Goal: Task Accomplishment & Management: Use online tool/utility

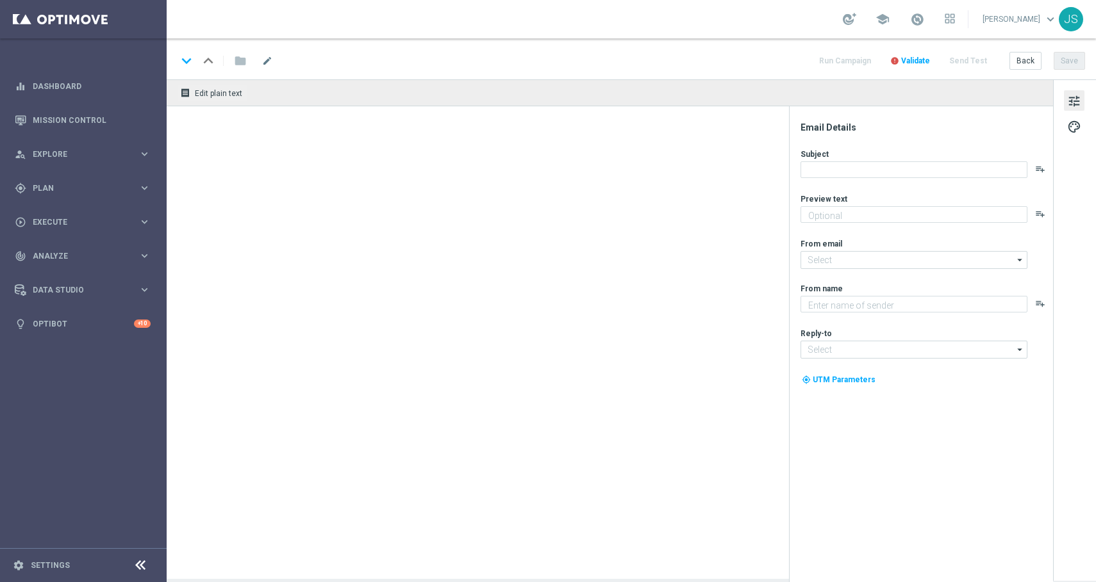
type textarea "Dein Systemanteil EuroMillionen Exklusiv Rabatt"
type textarea "Lottoland"
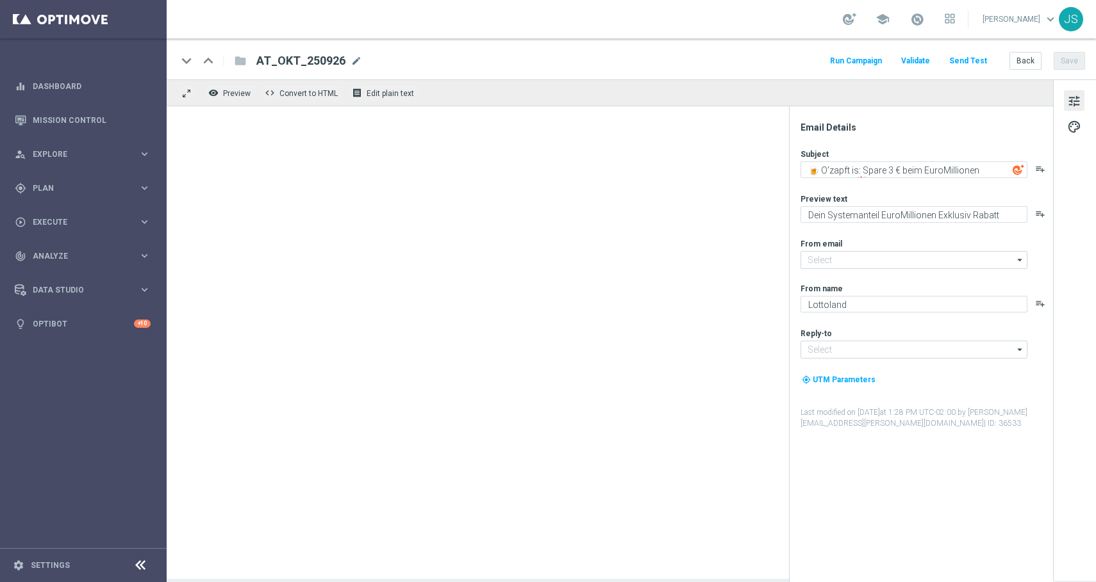
type input "[EMAIL_ADDRESS][DOMAIN_NAME]"
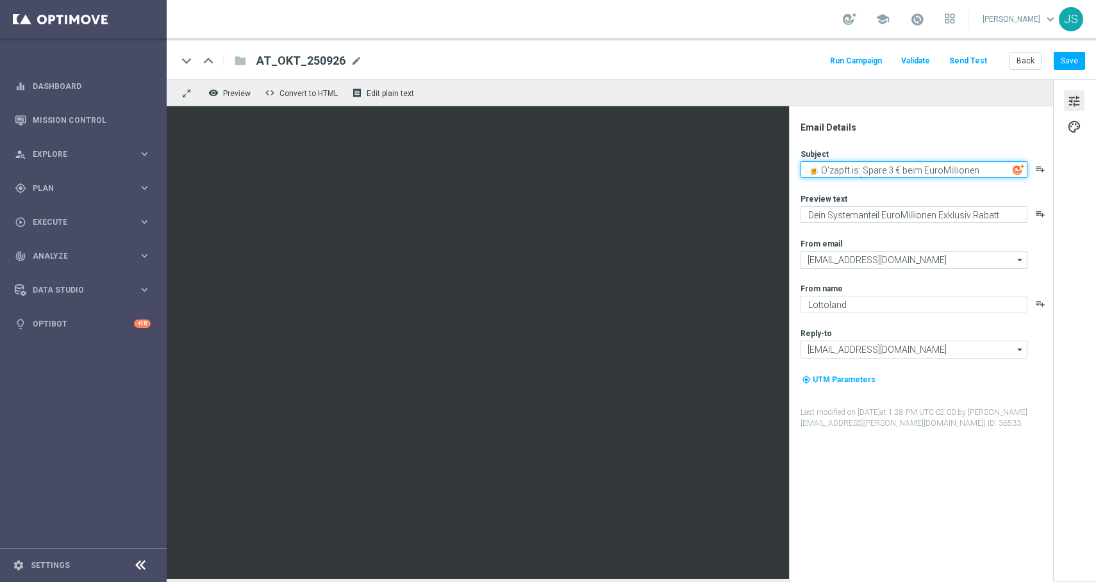
drag, startPoint x: 978, startPoint y: 172, endPoint x: 998, endPoint y: 166, distance: 21.5
click at [998, 167] on textarea "🍺 O’zapft is: Spare 3 € beim EuroMillionen Superdraw! 🎉" at bounding box center [913, 169] width 227 height 17
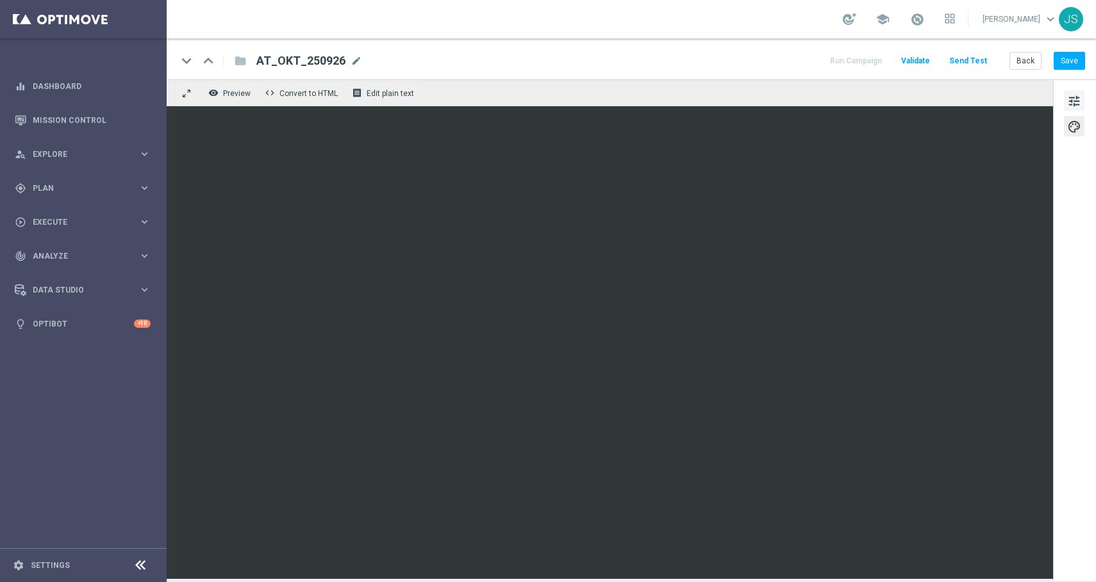
click at [1078, 104] on span "tune" at bounding box center [1074, 101] width 14 height 17
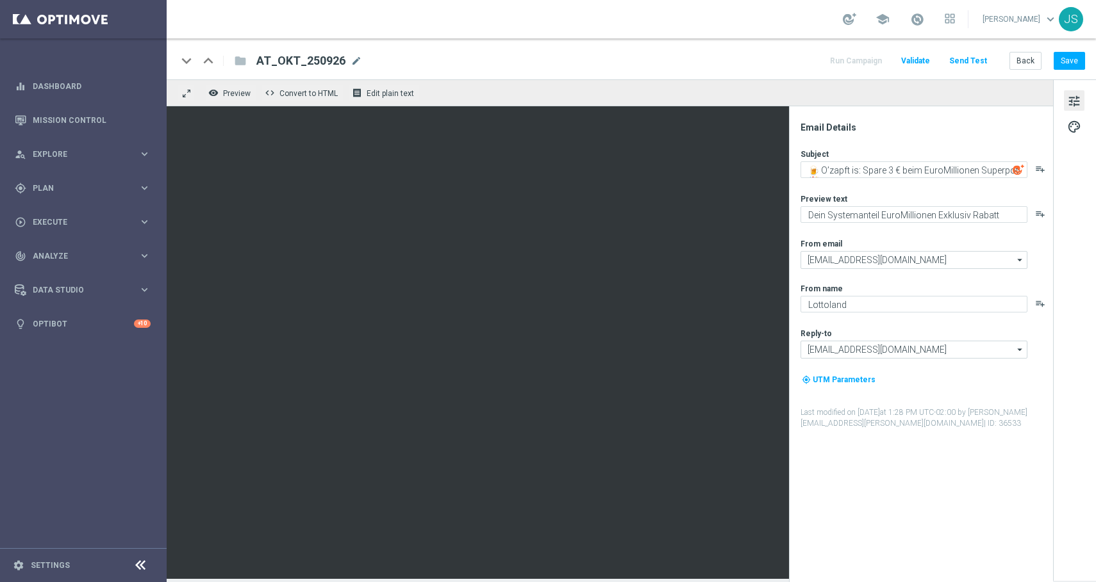
click at [1012, 169] on img at bounding box center [1018, 170] width 12 height 12
click at [1011, 167] on textarea "🍺 O’zapft is: Spare 3 € beim EuroMillionen Superpot! 🎉" at bounding box center [913, 169] width 227 height 17
paste textarea "[%FIRST_NAME%]"
type textarea "🍺 O’zapft is: Spare 3 € beim EuroMillionen Superpot, [%FIRST_NAME%] ! 🎉"
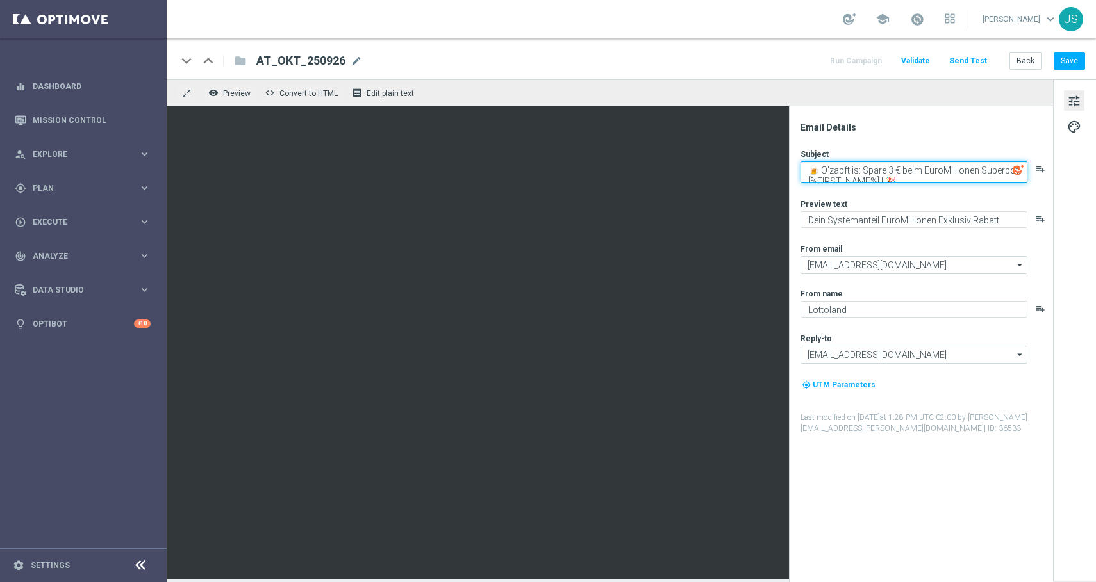
scroll to position [4, 0]
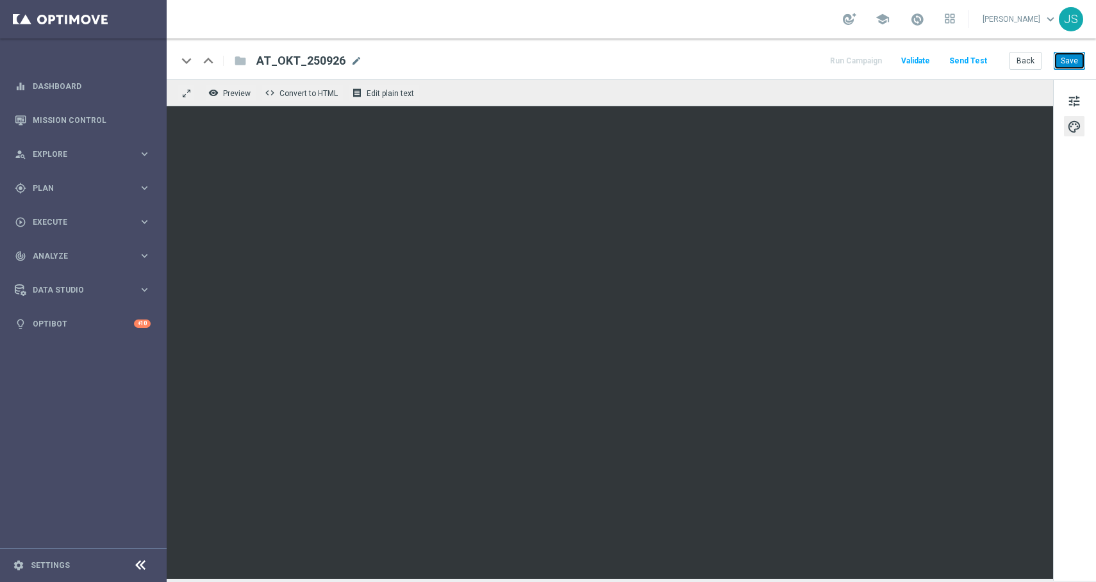
click at [1071, 63] on button "Save" at bounding box center [1068, 61] width 31 height 18
click at [1062, 62] on button "Save" at bounding box center [1068, 61] width 31 height 18
click at [1067, 97] on span "tune" at bounding box center [1074, 101] width 14 height 17
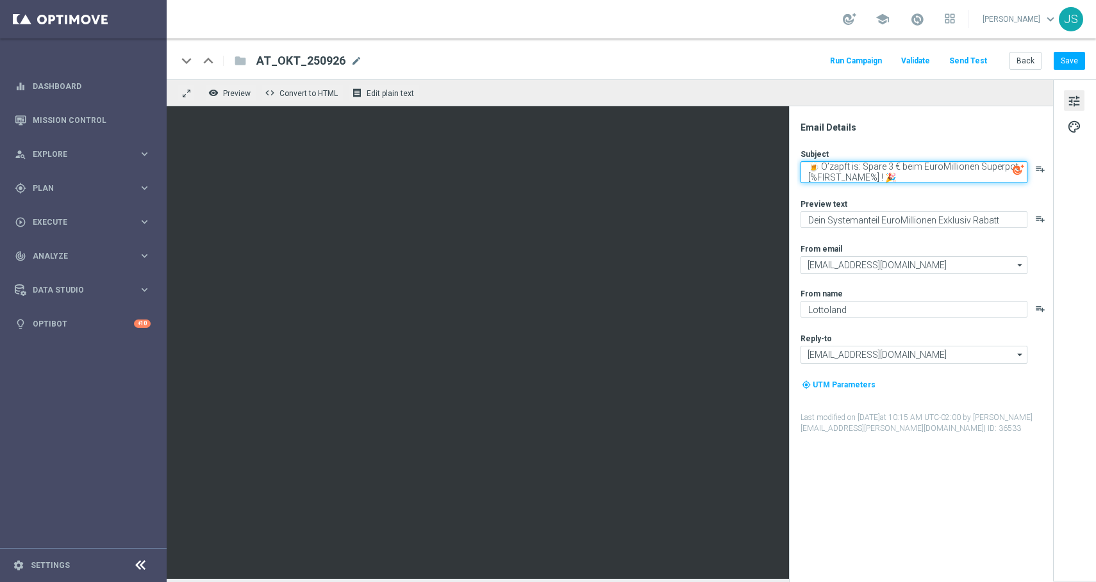
click at [902, 176] on textarea "🍺 O’zapft is: Spare 3 € beim EuroMillionen Superpot, [%FIRST_NAME%] ! 🎉" at bounding box center [913, 172] width 227 height 22
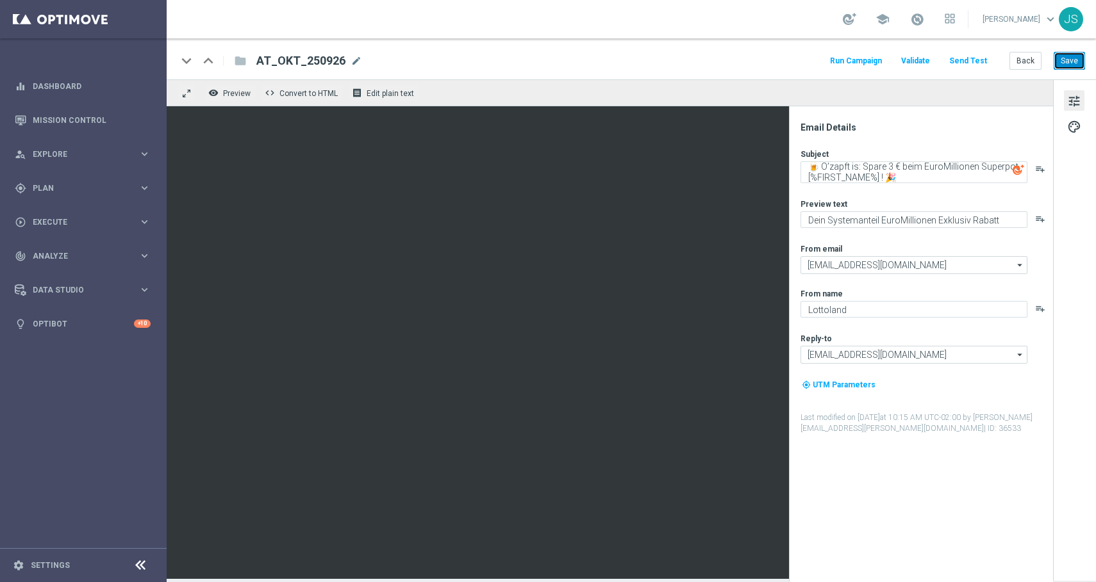
click at [1069, 61] on button "Save" at bounding box center [1068, 61] width 31 height 18
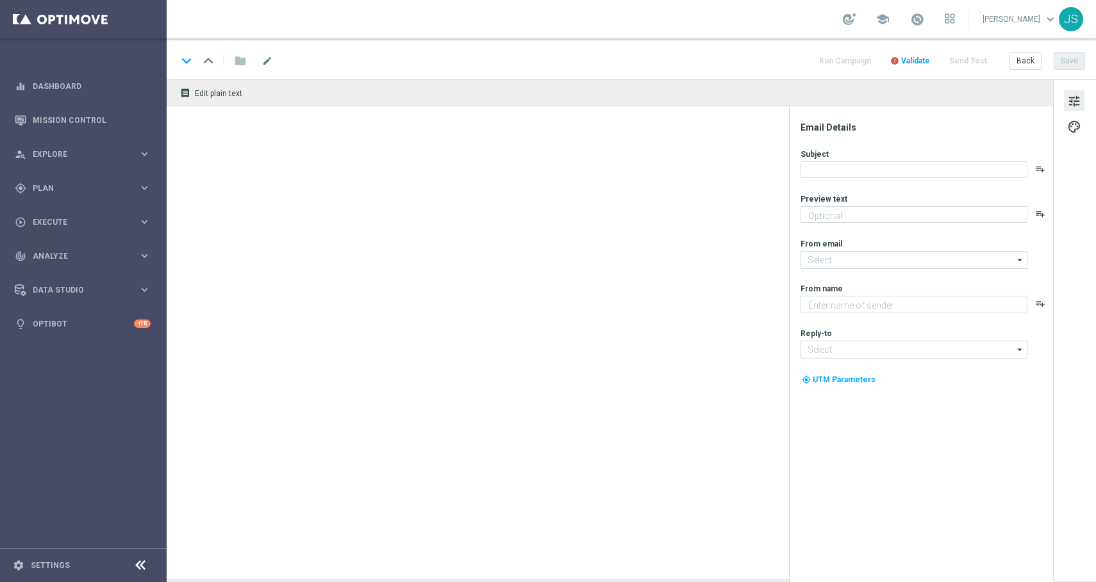
type textarea "Dein Systemanteil EuroMillions Exklusiv Rabatt"
type textarea "Lottoland"
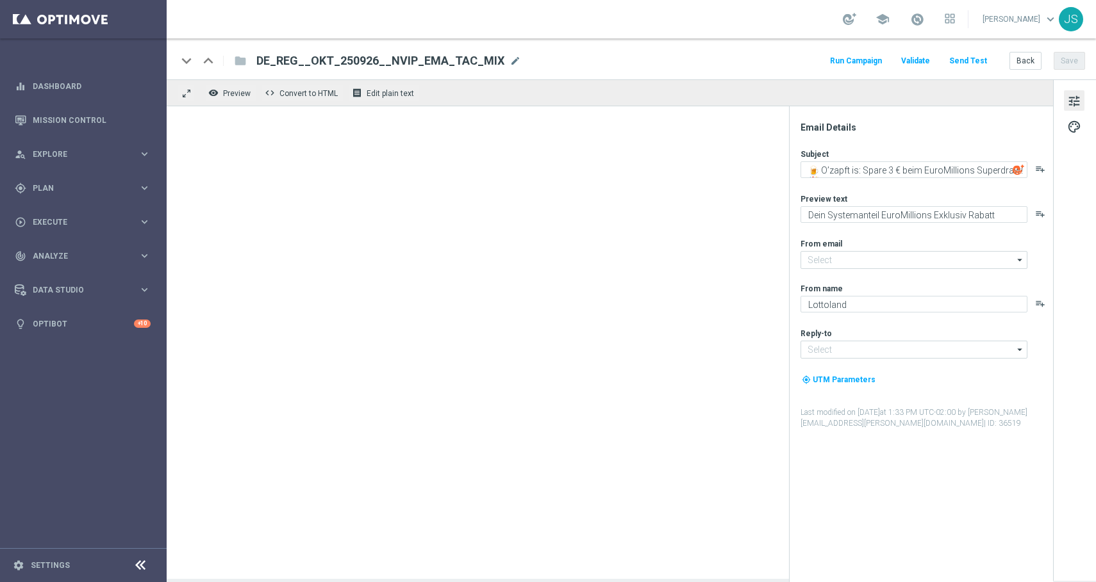
type input "[EMAIL_ADDRESS][DOMAIN_NAME]"
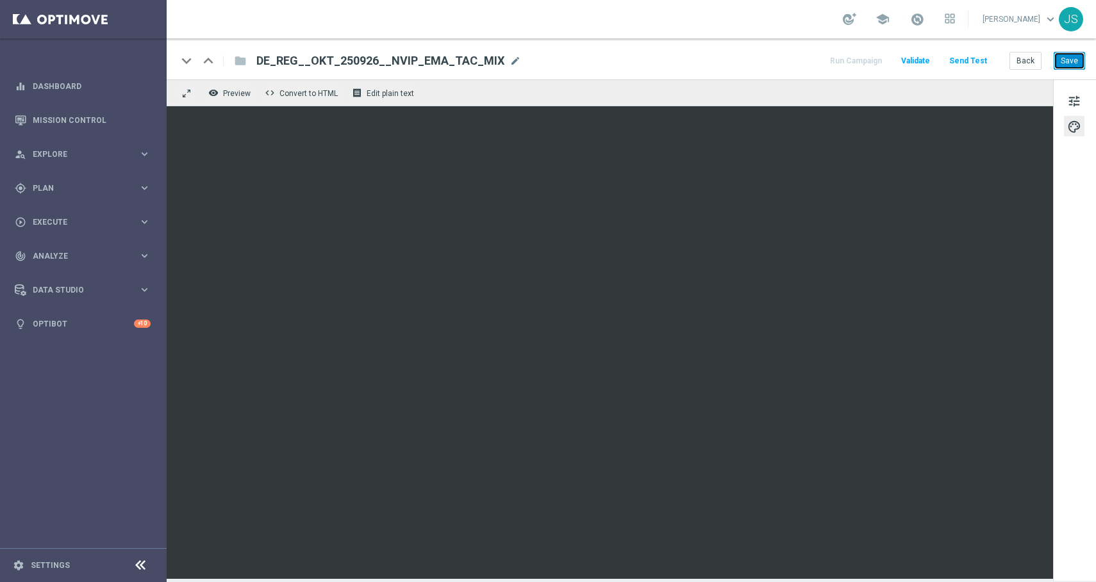
click at [1072, 60] on button "Save" at bounding box center [1068, 61] width 31 height 18
click at [1064, 91] on button "tune" at bounding box center [1074, 100] width 21 height 21
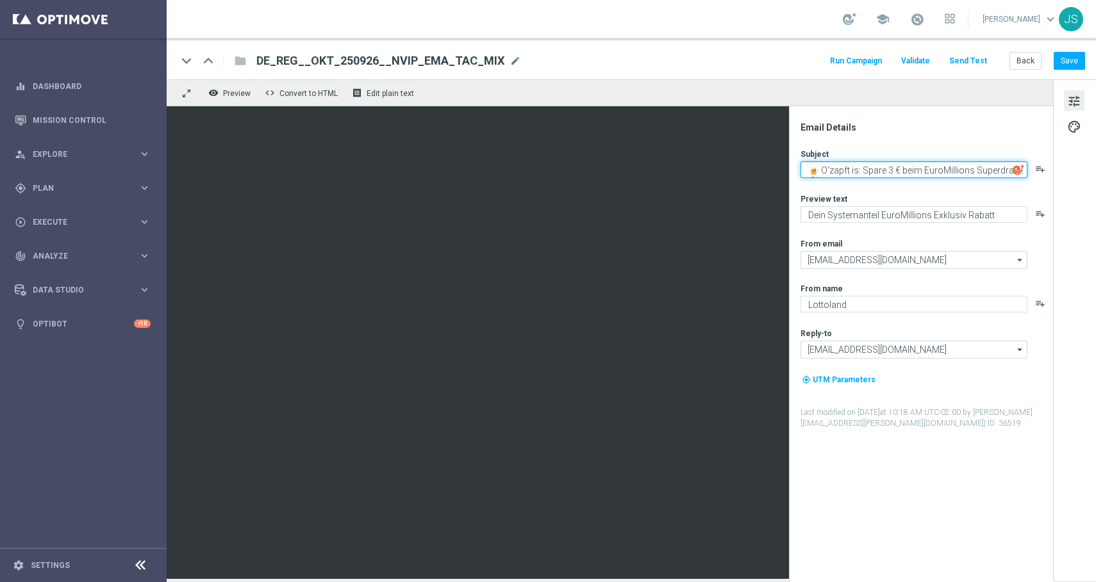
drag, startPoint x: 971, startPoint y: 169, endPoint x: 1010, endPoint y: 171, distance: 39.1
click at [1010, 171] on textarea "🍺 O’zapft is: Spare 3 € beim EuroMillions Superdraw! 🎉" at bounding box center [913, 169] width 227 height 17
paste textarea "EuroMillions Super-Jackpot"
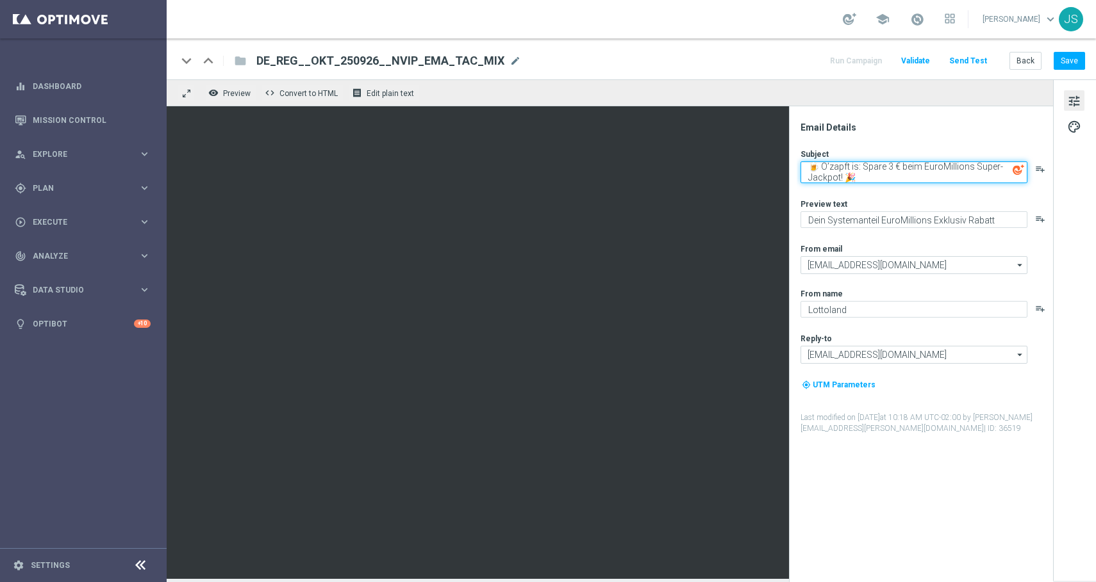
click at [877, 172] on textarea "🍺 O’zapft is: Spare 3 € beim EuroMillions Super-Jackpot! 🎉" at bounding box center [913, 172] width 227 height 22
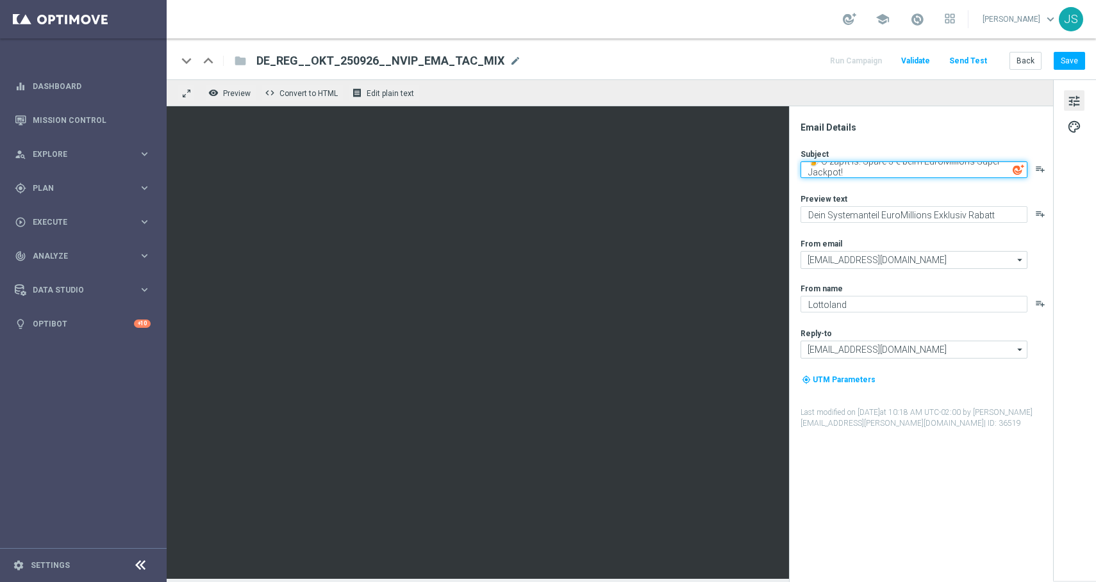
drag, startPoint x: 864, startPoint y: 171, endPoint x: 894, endPoint y: 192, distance: 36.4
click at [894, 192] on div "Subject 🍺 O’zapft is: Spare 3 € beim EuroMillions Super-Jackpot! playlist_add P…" at bounding box center [925, 289] width 251 height 281
paste textarea "%FIRST_NAME%]"
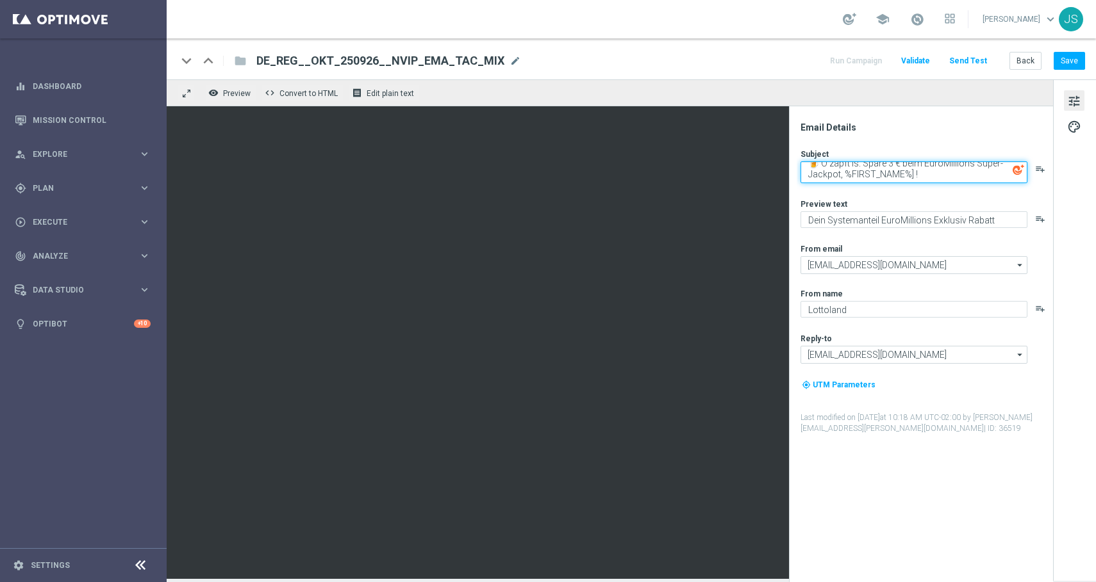
scroll to position [4, 0]
click at [846, 176] on textarea "🍺 O’zapft is: Spare 3 € beim EuroMillions Super-Jackpot, %FIRST_NAME%] !" at bounding box center [913, 172] width 227 height 22
click at [938, 183] on textarea "🍺 O’zapft is: Spare 3 € beim EuroMillions Super-Jackpot, [%FIRST_NAME%] !" at bounding box center [913, 172] width 227 height 22
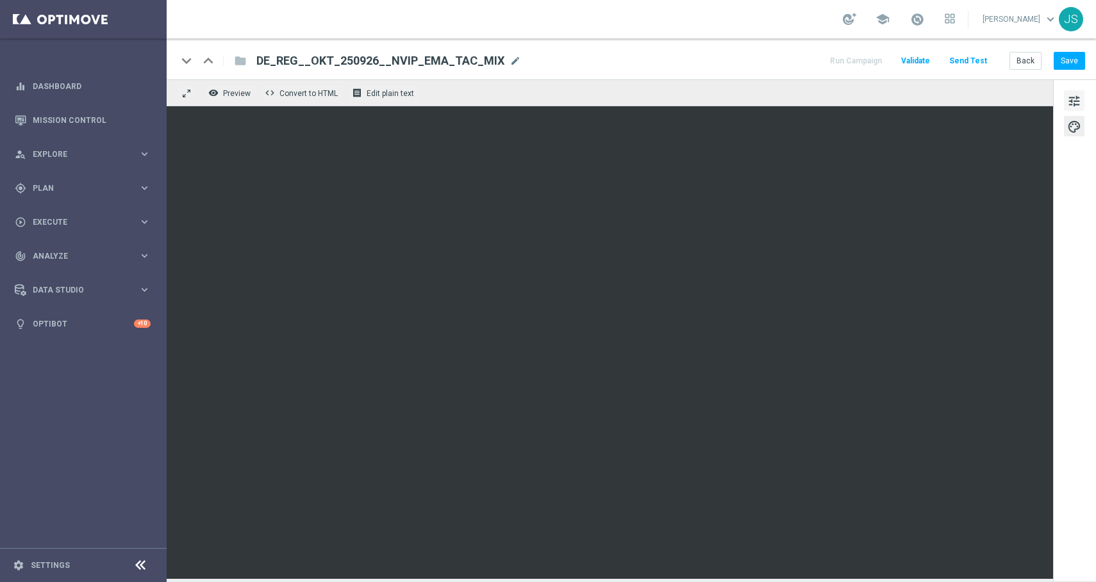
click at [1073, 94] on span "tune" at bounding box center [1074, 101] width 14 height 17
click at [1073, 104] on span "tune" at bounding box center [1074, 101] width 14 height 17
click at [1078, 100] on span "tune" at bounding box center [1074, 101] width 14 height 17
click at [1070, 94] on span "tune" at bounding box center [1074, 101] width 14 height 17
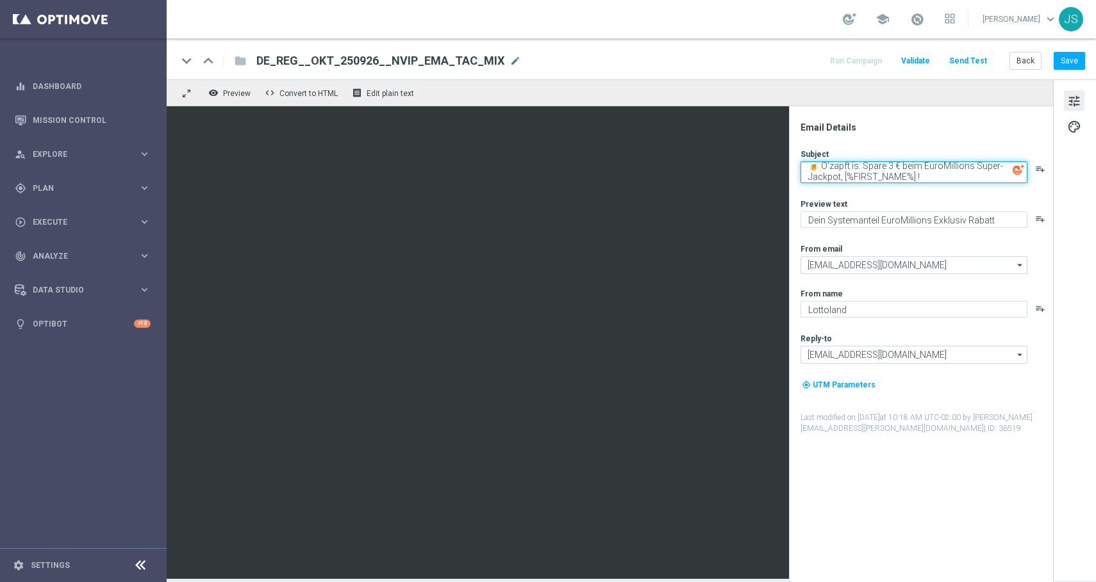
click at [843, 177] on textarea "🍺 O’zapft is: Spare 3 € beim EuroMillions Super-Jackpot, [%FIRST_NAME%] !" at bounding box center [913, 172] width 227 height 22
click at [917, 165] on textarea "🍺 O’zapft is: Spare 3 € beim EuroMillions Super-Jackpot, [%FIRST_NAME%] !" at bounding box center [913, 172] width 227 height 22
click at [837, 178] on textarea "🍺 O’zapft is: Spare 3 € bei der EuroMillions Super-Jackpot, [%FIRST_NAME%] !" at bounding box center [913, 172] width 227 height 22
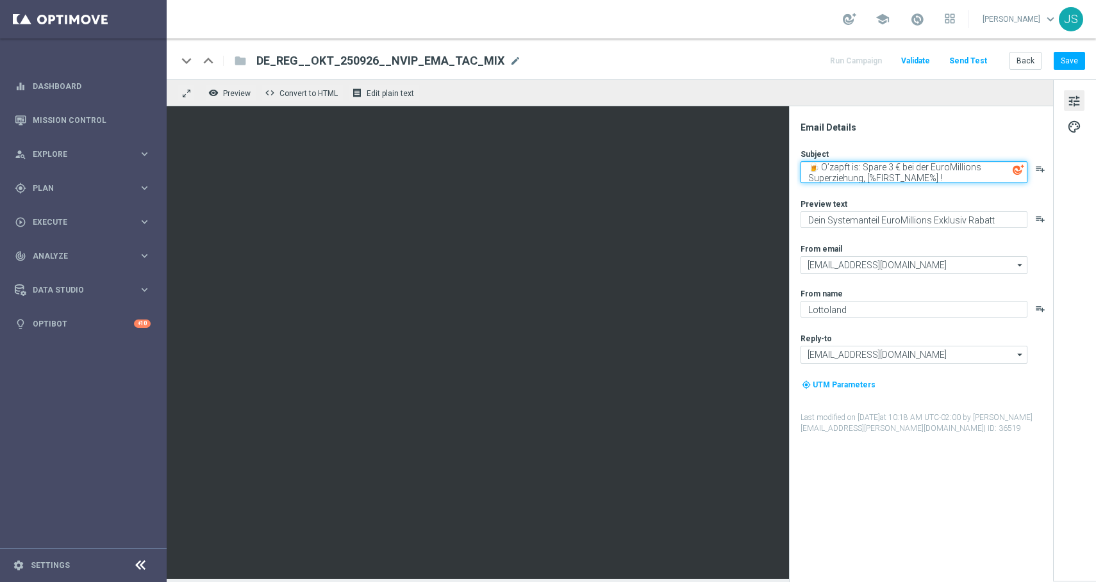
scroll to position [4, 0]
click at [872, 180] on textarea "🍺 O’zapft is: Spare 3 € bei der EuroMillions Superziehung, [%FIRST_NAME%] !" at bounding box center [913, 172] width 227 height 22
click at [978, 174] on textarea "🍺 O’zapft is: Spare 3 € bei der EuroMillions Superziehung, [%FIRST_NAME%] !" at bounding box center [913, 172] width 227 height 22
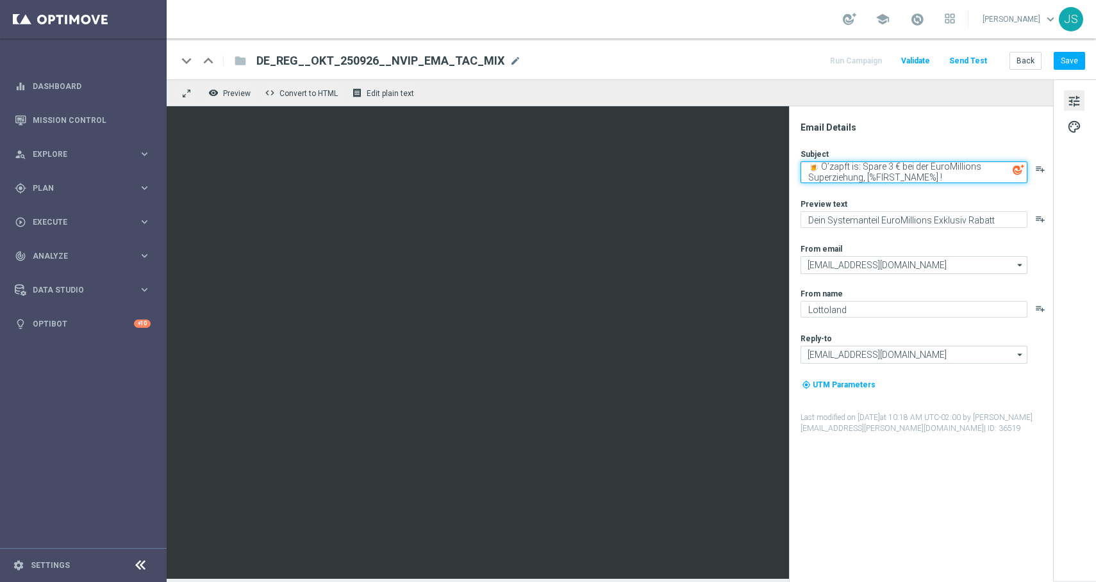
drag, startPoint x: 968, startPoint y: 181, endPoint x: 796, endPoint y: 160, distance: 173.0
click at [796, 160] on div "Email Details Subject 🍺 O’zapft is: Spare 3 € bei der EuroMillions Superziehung…" at bounding box center [923, 352] width 255 height 461
type textarea "🍺 O’zapft is: Spare 3 € bei der EuroMillions Superziehung, [%FIRST_NAME%] !"
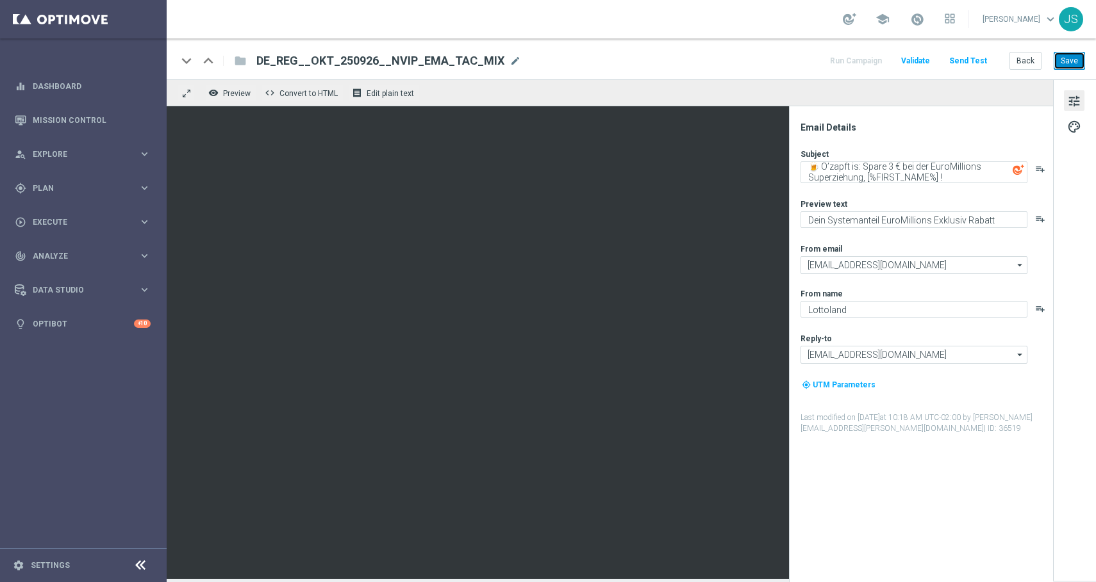
click at [1070, 66] on button "Save" at bounding box center [1068, 61] width 31 height 18
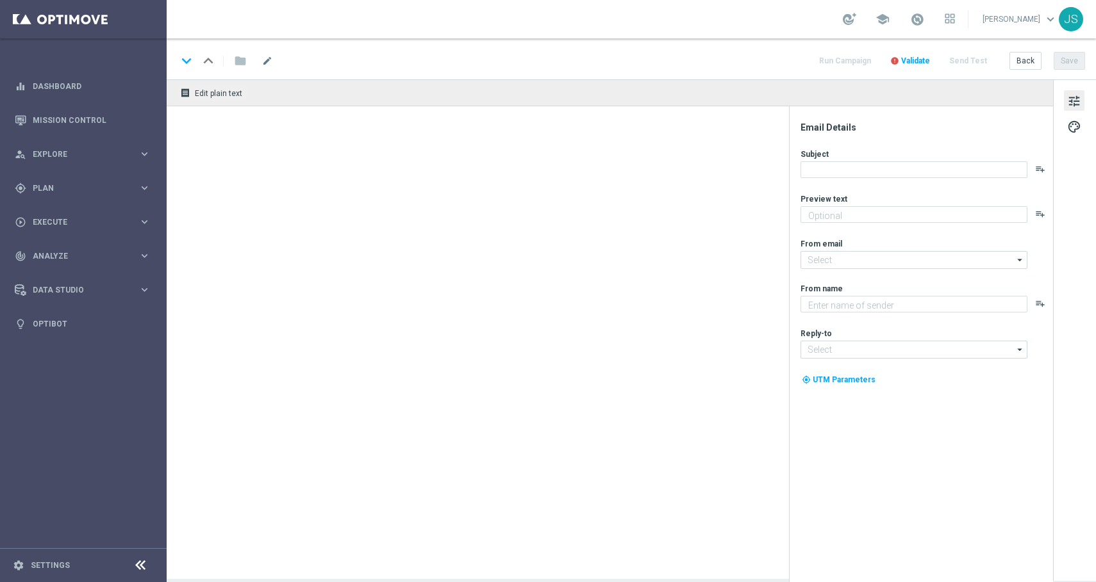
type textarea "Dein Systemanteil EuroMillionen Exklusiv Rabatt"
type textarea "Lottoland"
type input "[EMAIL_ADDRESS][DOMAIN_NAME]"
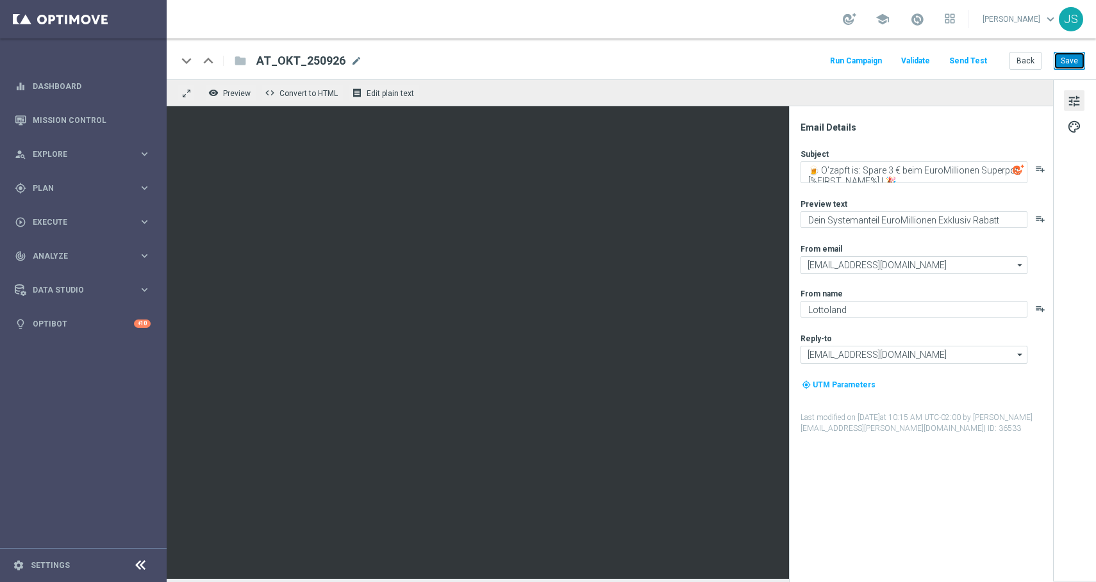
click at [1066, 61] on button "Save" at bounding box center [1068, 61] width 31 height 18
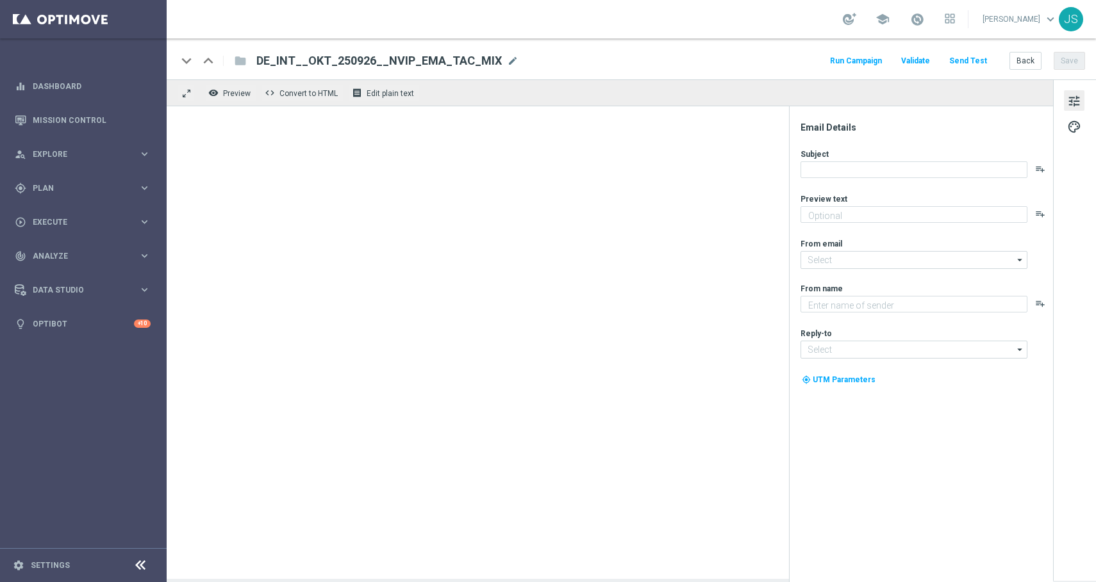
type textarea "Dein Systemanteil EuroMillions Exklusiv Rabatt"
type textarea "Lottoland"
type input "[EMAIL_ADDRESS][DOMAIN_NAME]"
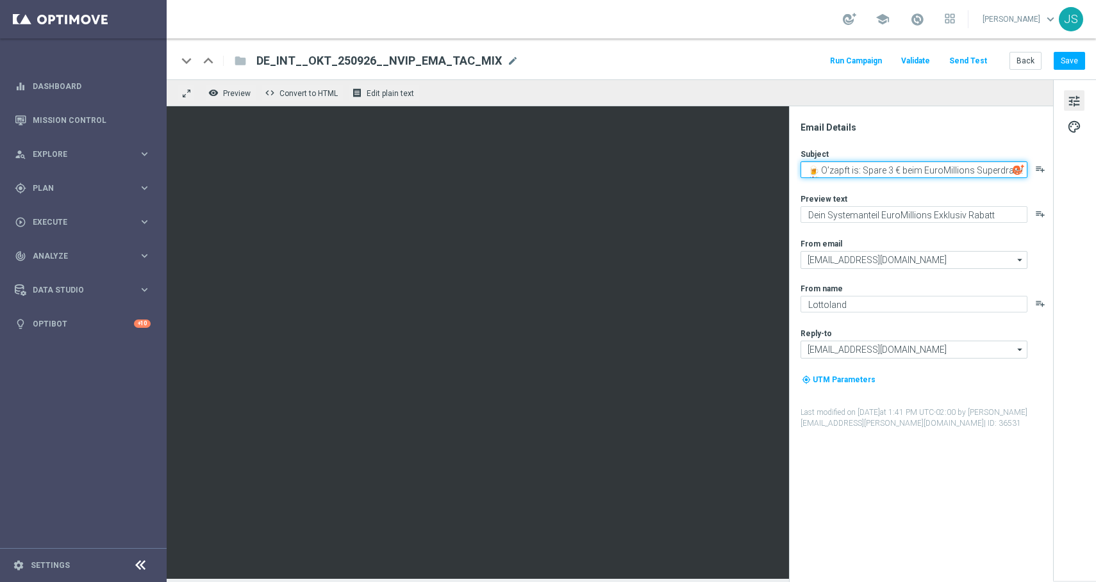
drag, startPoint x: 892, startPoint y: 168, endPoint x: 1022, endPoint y: 172, distance: 130.1
click at [1026, 172] on textarea "🍺 O’zapft is: Spare 3 € beim EuroMillions Superdraw! 🎉" at bounding box center [913, 169] width 227 height 17
click at [1001, 172] on textarea "🍺 O’zapft is: Spare 3 € beim EuroMillions Superdraw! 🎉" at bounding box center [913, 169] width 227 height 17
click at [881, 176] on textarea "🍺 O’zapft is: Spare 3 € beim EuroMillions Superdraw! 🎉" at bounding box center [913, 169] width 227 height 17
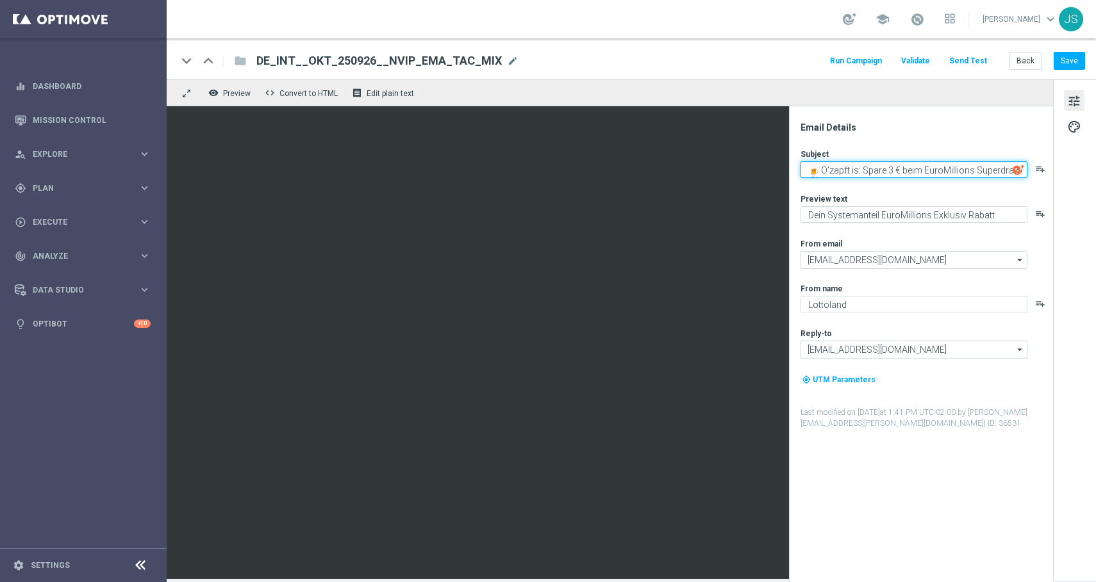
click at [881, 176] on textarea "🍺 O’zapft is: Spare 3 € beim EuroMillions Superdraw! 🎉" at bounding box center [913, 169] width 227 height 17
click at [1064, 60] on button "Save" at bounding box center [1068, 61] width 31 height 18
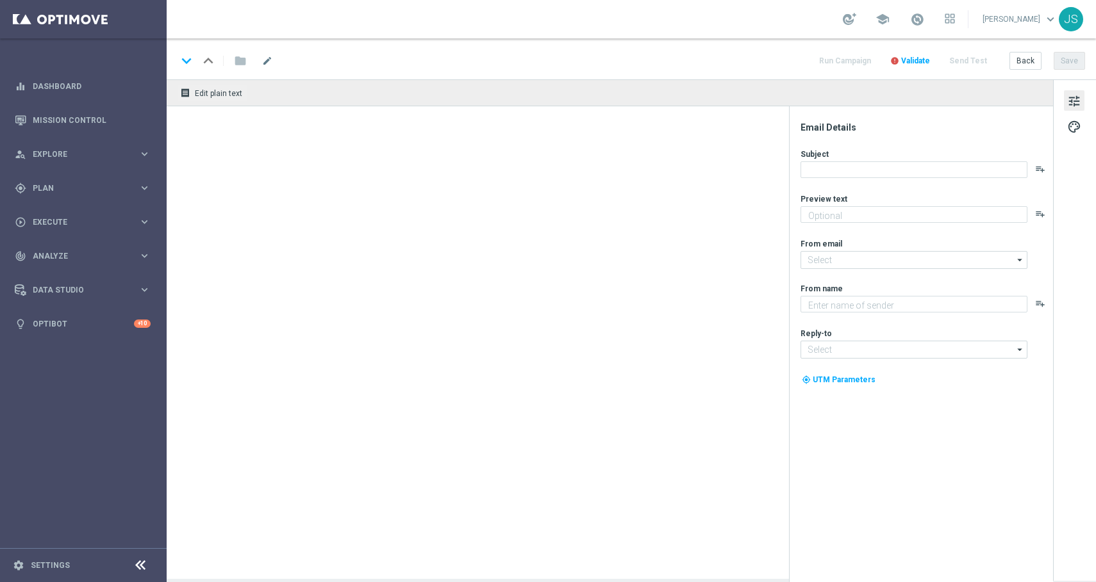
type textarea "Dein Systemanteil EuroMillions Exklusiv Rabatt"
type input "[EMAIL_ADDRESS][DOMAIN_NAME]"
type textarea "Lottoland"
type input "[EMAIL_ADDRESS][DOMAIN_NAME]"
type textarea "Dein Systemanteil EuroMillions Exklusiv Rabatt"
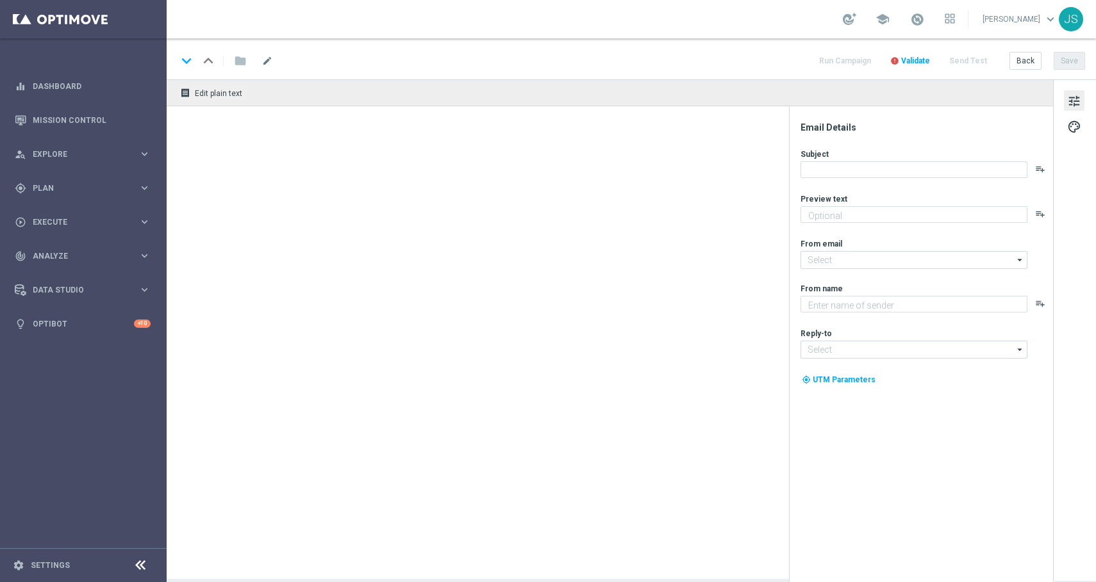
type input "[EMAIL_ADDRESS][DOMAIN_NAME]"
type textarea "Lottoland"
type input "[EMAIL_ADDRESS][DOMAIN_NAME]"
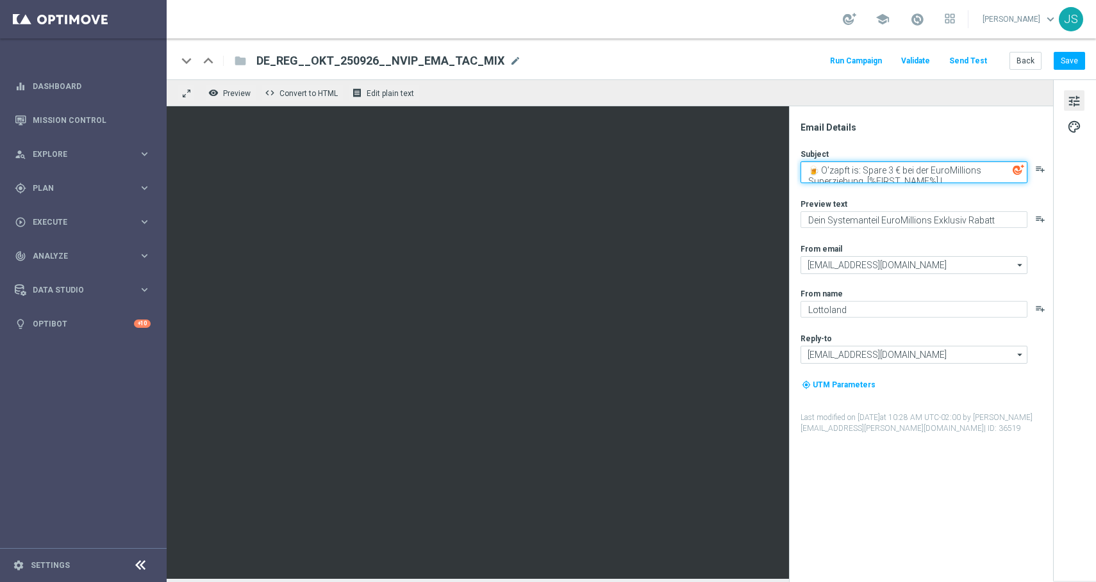
click at [947, 175] on textarea "🍺 O’zapft is: Spare 3 € bei der EuroMillions Superziehung, [%FIRST_NAME%] !" at bounding box center [913, 172] width 227 height 22
click at [966, 169] on textarea "🍺 O’zapft is: Spare 3 € bei der EuroMillions Superziehung, [%FIRST_NAME%] !" at bounding box center [913, 172] width 227 height 22
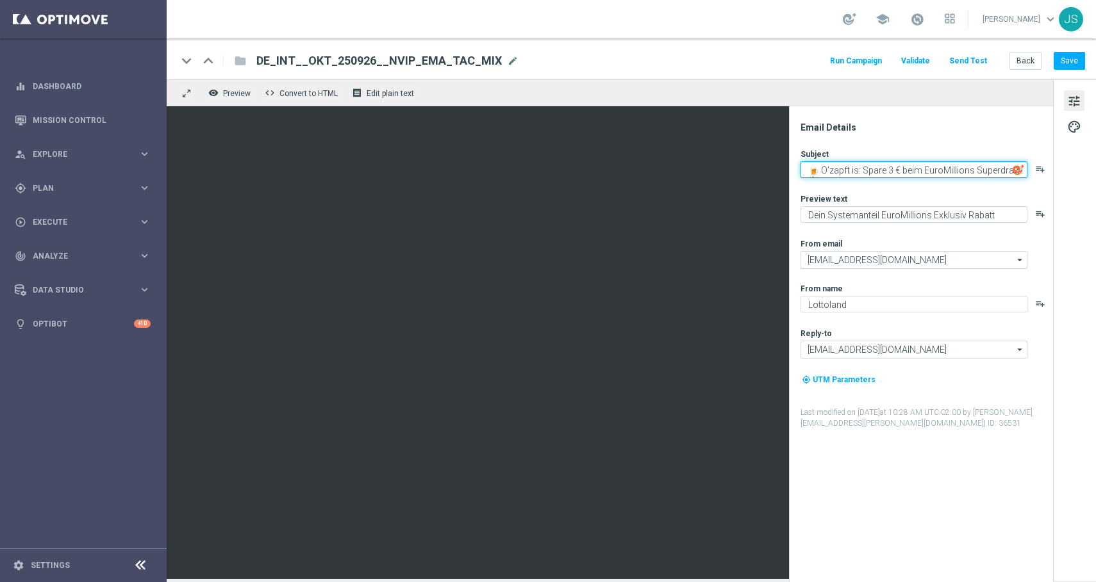
click at [857, 173] on textarea "🍺 O’zapft is: Spare 3 € beim EuroMillions Superdraw! 🎉" at bounding box center [913, 169] width 227 height 17
paste textarea "🍺 O’zapft is: Spare 3 € bei der EuroMillions Superziehung, [%FIRST_NAME%] !"
type textarea "🍺 O’zapft is: Spare 3 € bei der EuroMillions Superziehung, [%FIRST_NAME%] !"
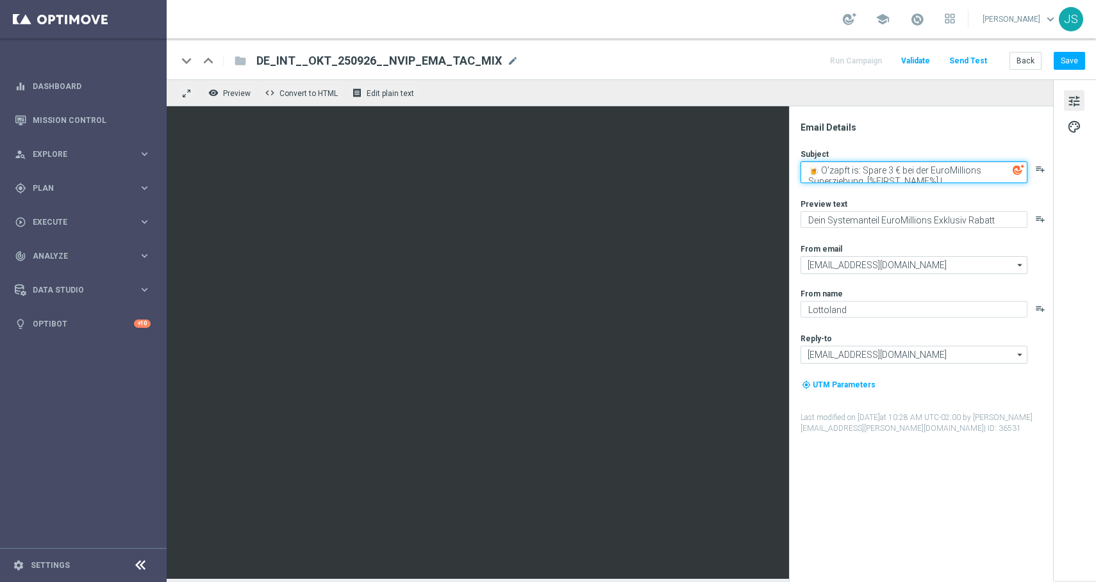
scroll to position [4, 0]
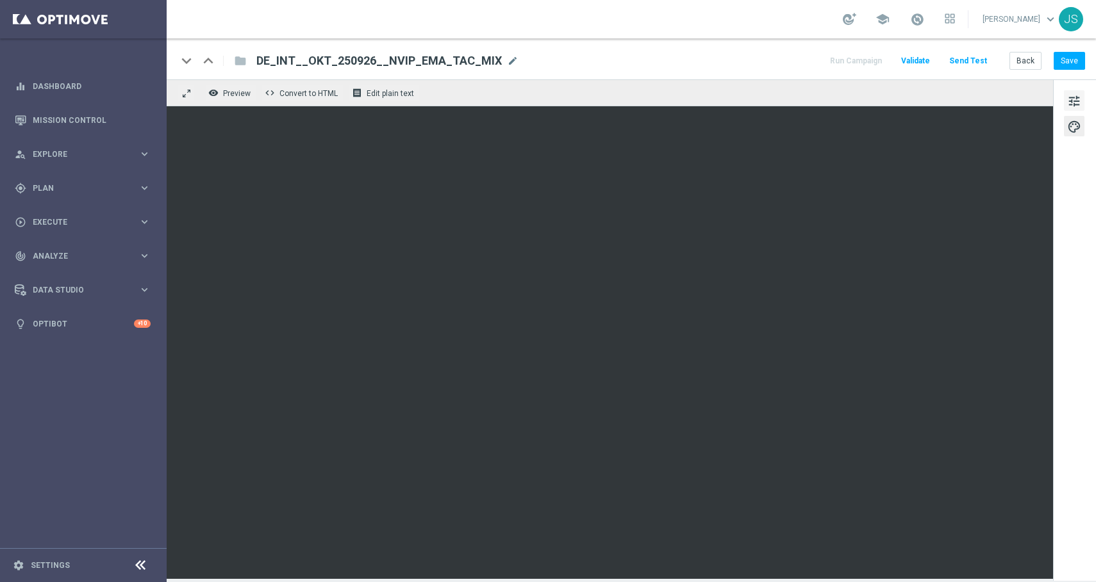
click at [1080, 94] on span "tune" at bounding box center [1074, 101] width 14 height 17
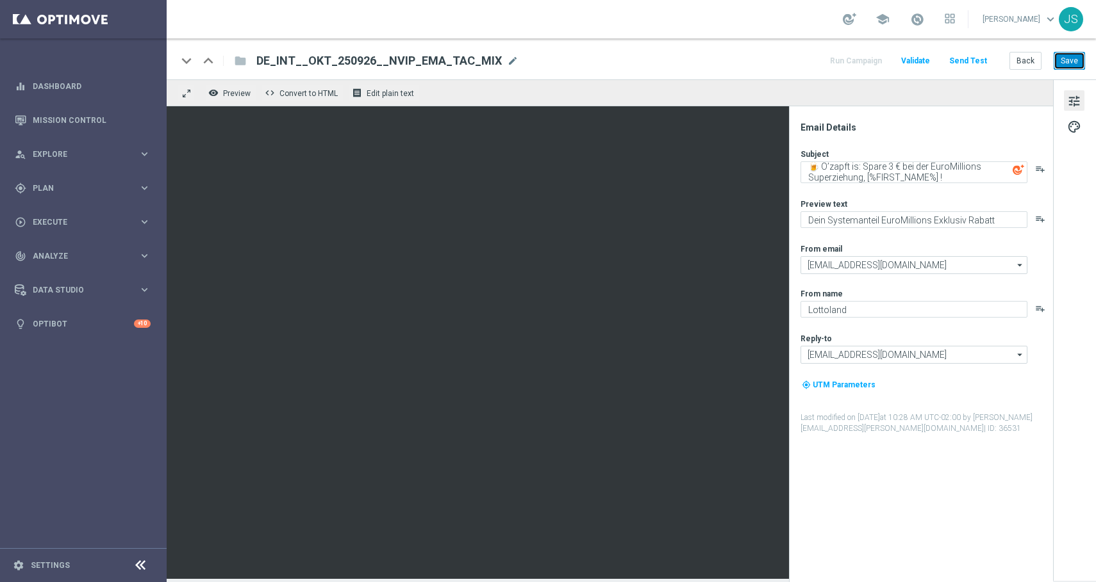
click at [1069, 63] on button "Save" at bounding box center [1068, 61] width 31 height 18
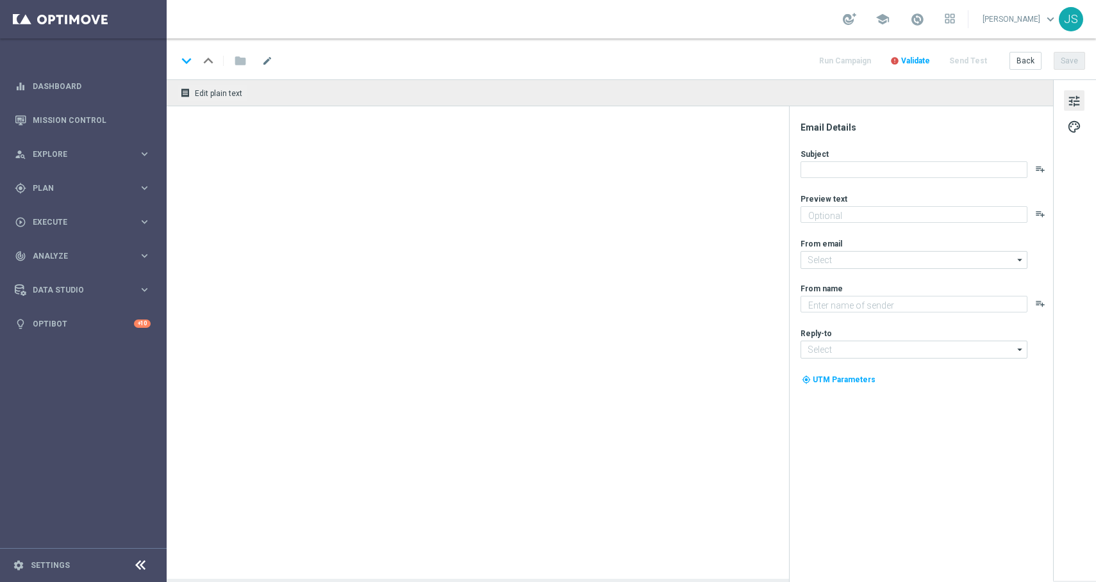
type textarea "Dein Systemanteil EuroMillionen Exklusiv Rabatt"
type textarea "Lottoland"
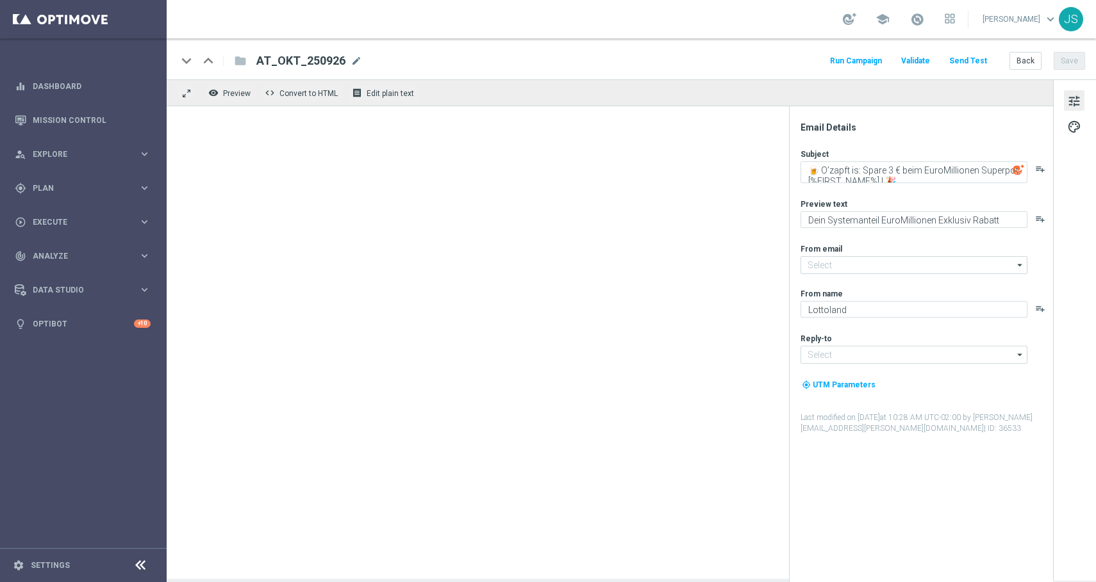
type input "[EMAIL_ADDRESS][DOMAIN_NAME]"
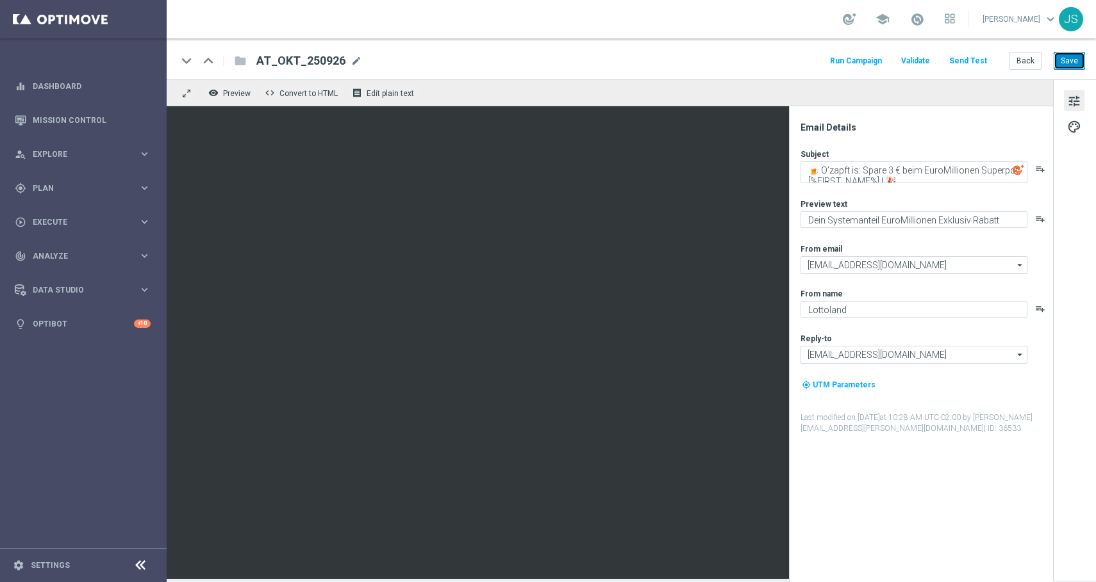
click at [1069, 57] on button "Save" at bounding box center [1068, 61] width 31 height 18
